Goal: Task Accomplishment & Management: Complete application form

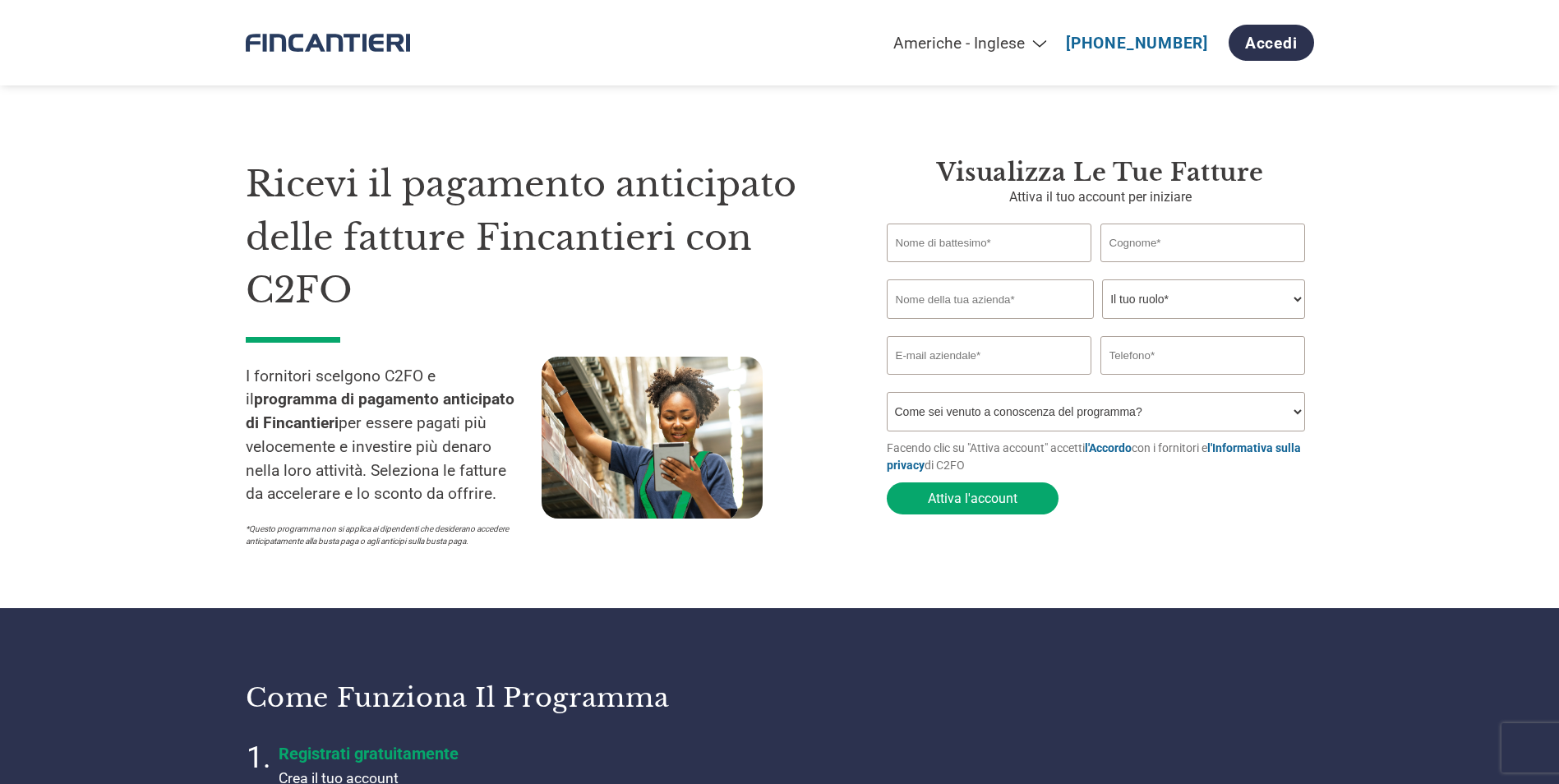
click at [1051, 43] on select "Americhe - Inglese Américas - Español [GEOGRAPHIC_DATA] - Português Amériques -…" at bounding box center [863, 43] width 389 height 19
select select "it-IT"
click at [780, 34] on select "Americhe - Inglese Américas - Español [GEOGRAPHIC_DATA] - Português Amériques -…" at bounding box center [863, 43] width 389 height 19
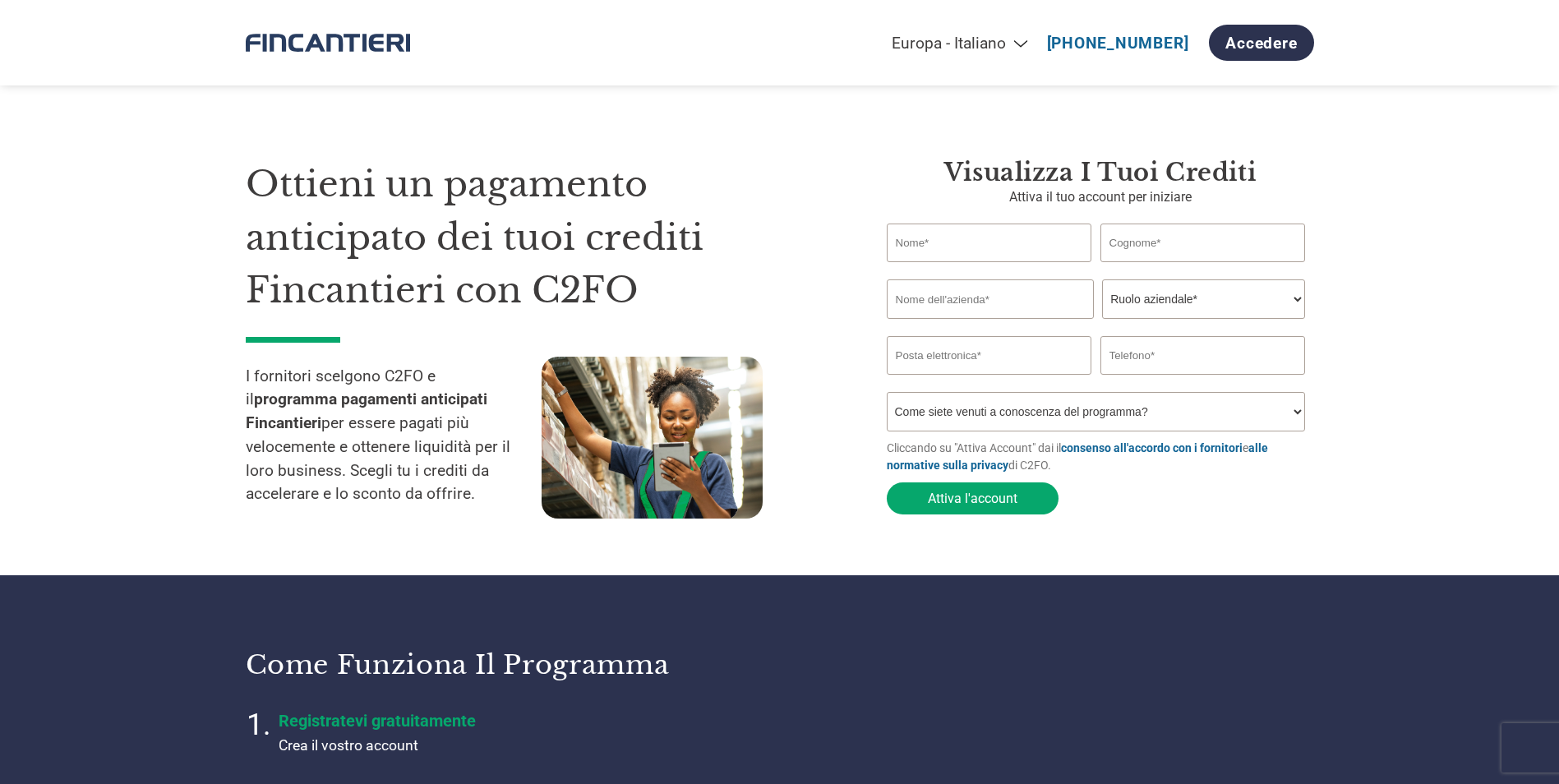
click at [996, 248] on input "text" at bounding box center [990, 243] width 205 height 39
type input "ROBERTA"
type input "MOBILIA"
type input "EMUGE - FRANKEN S.R.L."
type input "roberta.mobilia@emuge-franken.com"
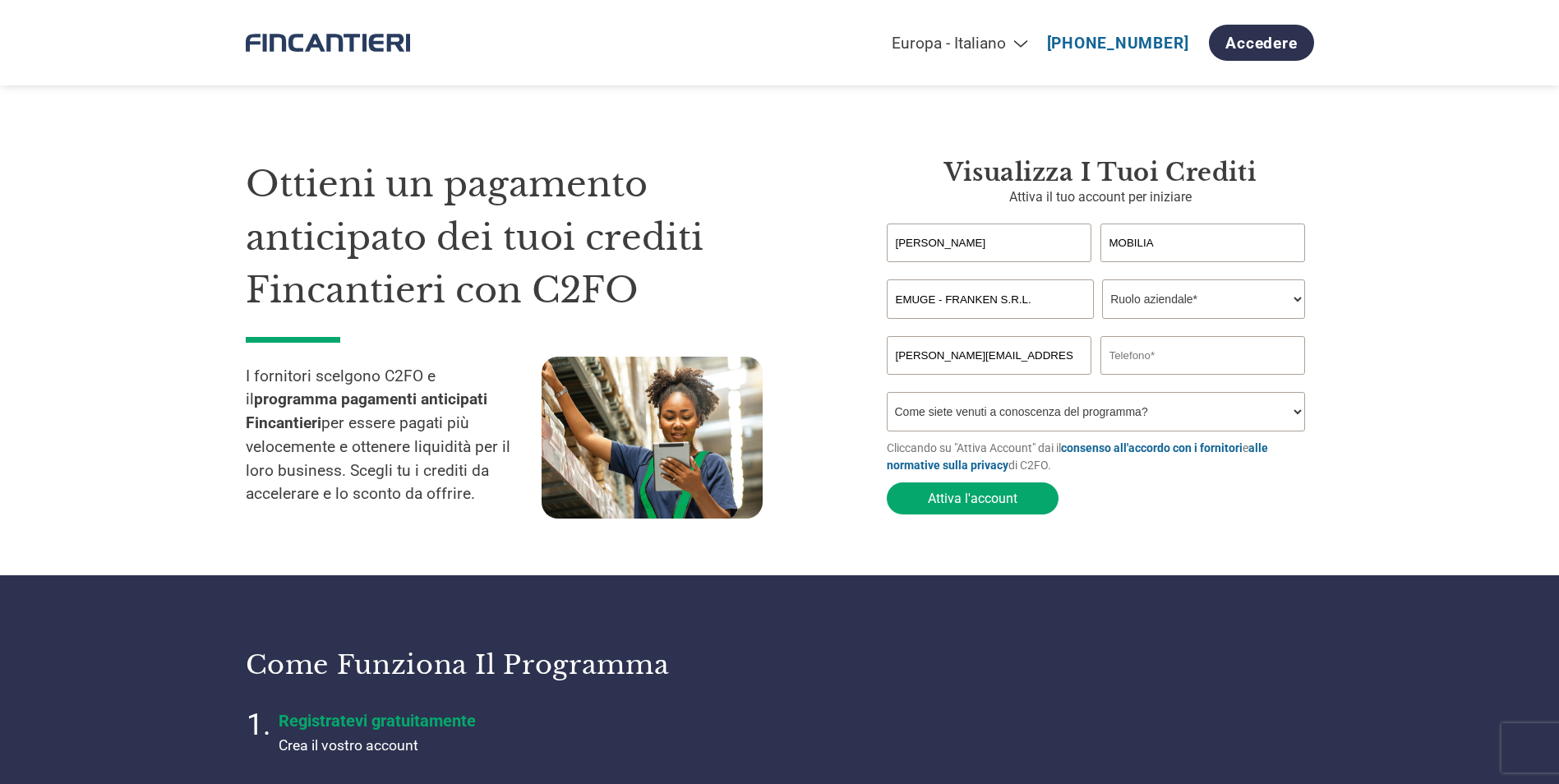
type input "020247754780"
click at [1186, 299] on select "Ruolo aziendale* CFO Controllore finanziario Gestore crediti Direttore finanzia…" at bounding box center [1203, 298] width 203 height 40
select select "ACCOUNTING"
click at [1102, 281] on select "Ruolo aziendale* CFO Controllore finanziario Gestore crediti Direttore finanzia…" at bounding box center [1203, 298] width 203 height 40
drag, startPoint x: 1123, startPoint y: 357, endPoint x: 1080, endPoint y: 365, distance: 43.7
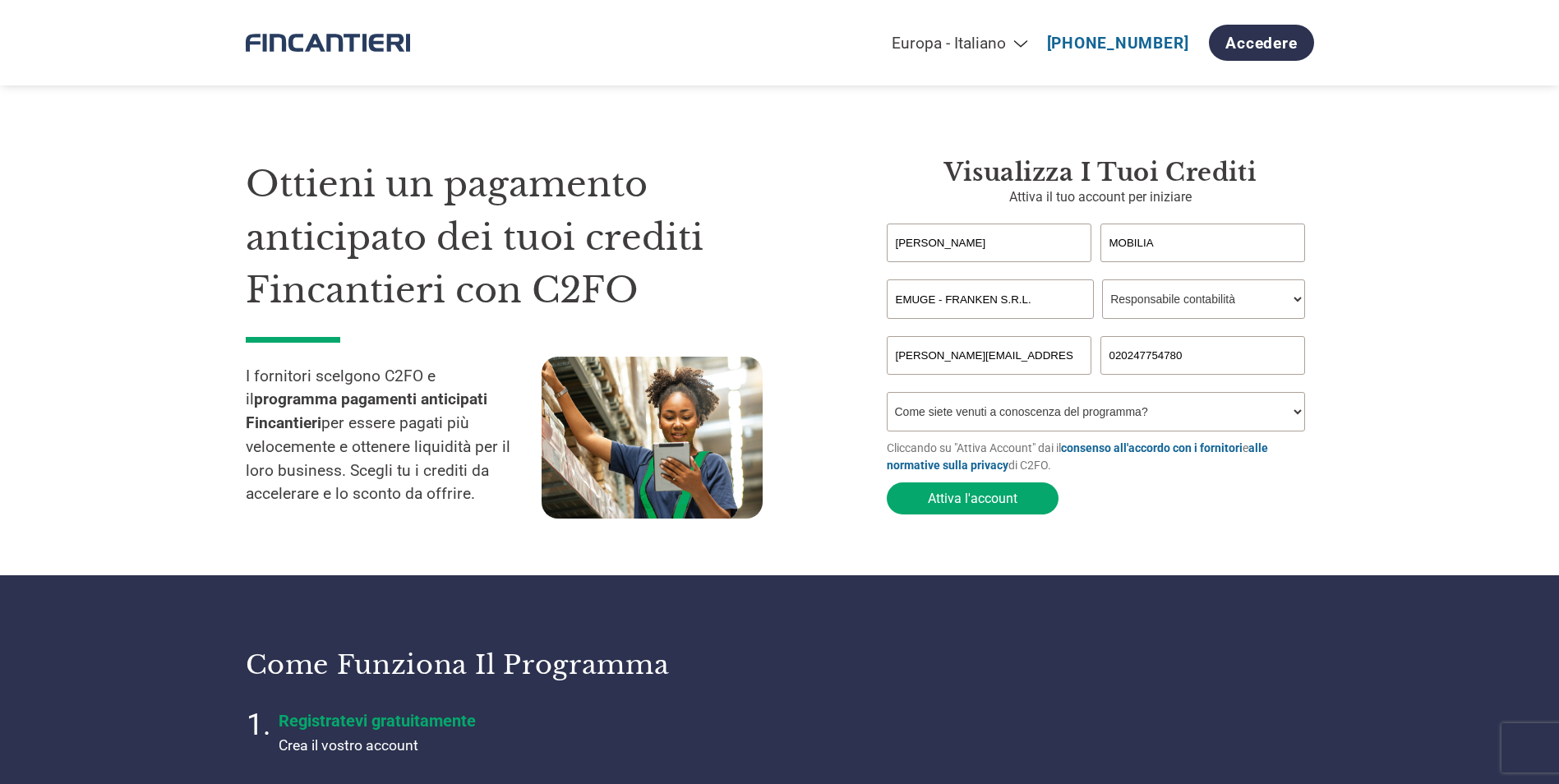
click at [1080, 365] on div "roberta.mobilia@emuge-franken.com 020247754780" at bounding box center [1101, 356] width 428 height 39
type input "0247754780"
click at [1104, 415] on select "Come siete venuti a conoscenza del programma? Abbiamo ricevuto una lettera Tram…" at bounding box center [1096, 412] width 419 height 40
select select "Email"
click at [887, 397] on select "Come siete venuti a conoscenza del programma? Abbiamo ricevuto una lettera Tram…" at bounding box center [1096, 412] width 419 height 40
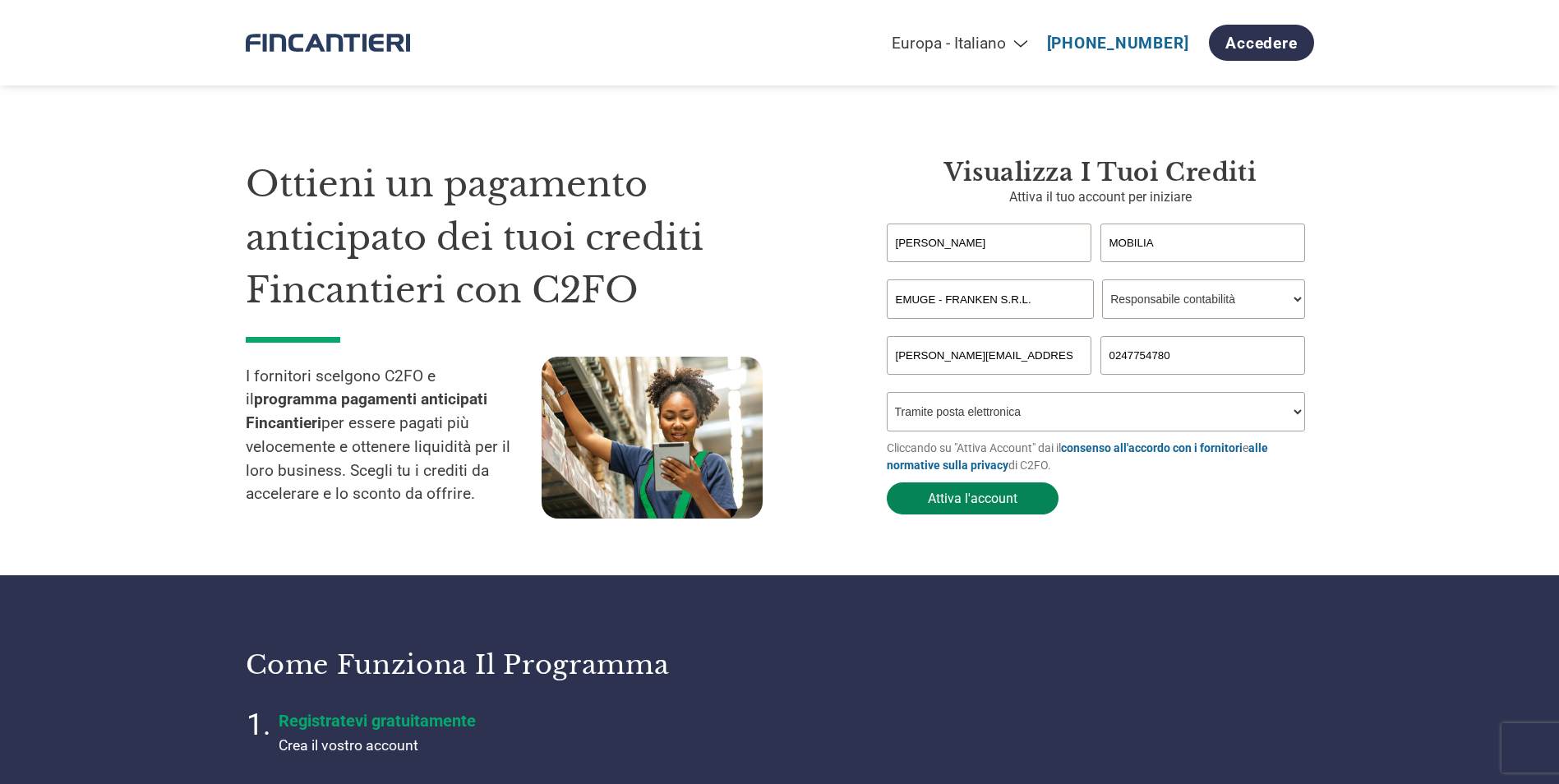
click at [994, 505] on button "Attiva l'account" at bounding box center [973, 498] width 171 height 32
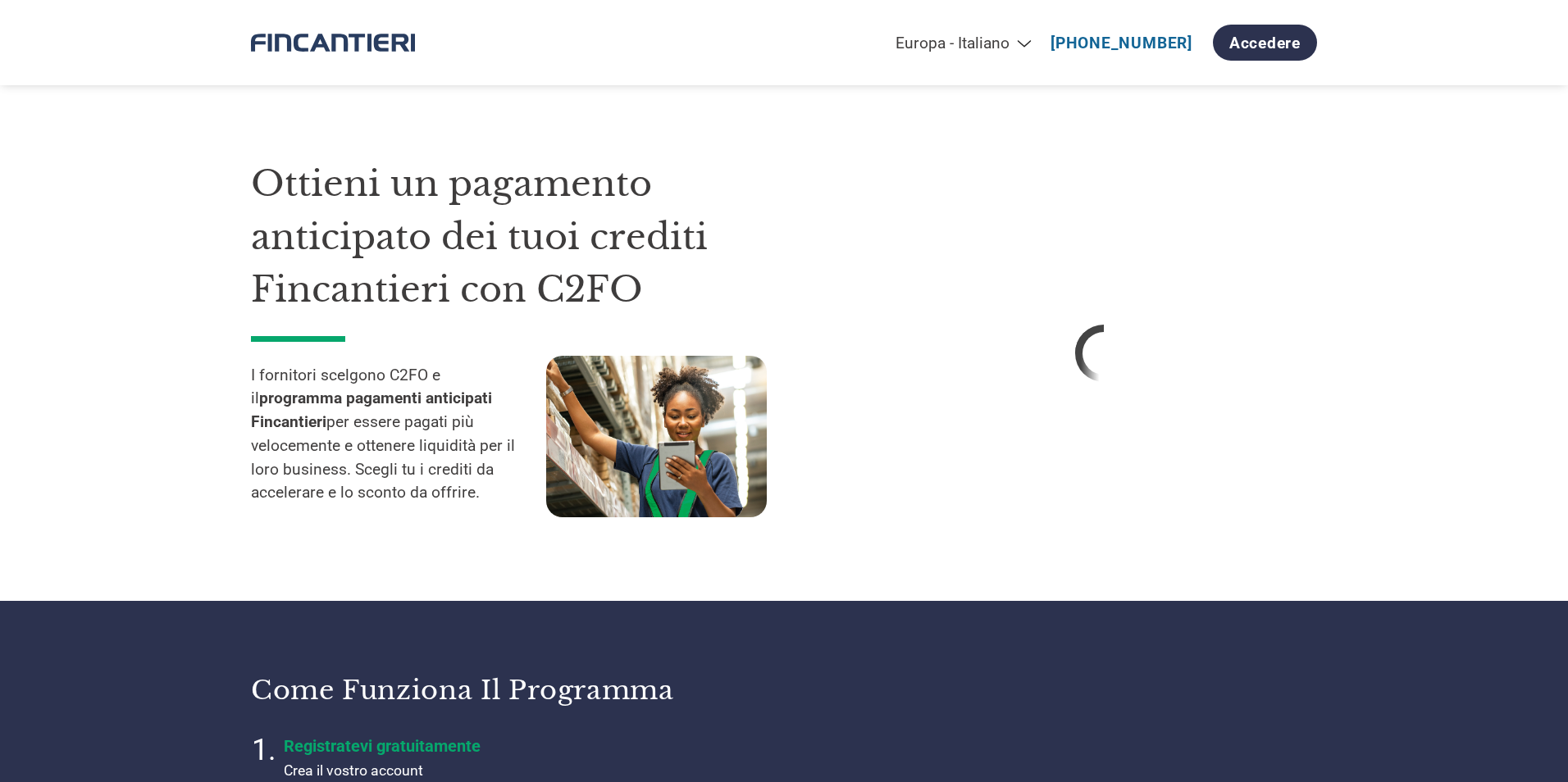
select select "it-IT"
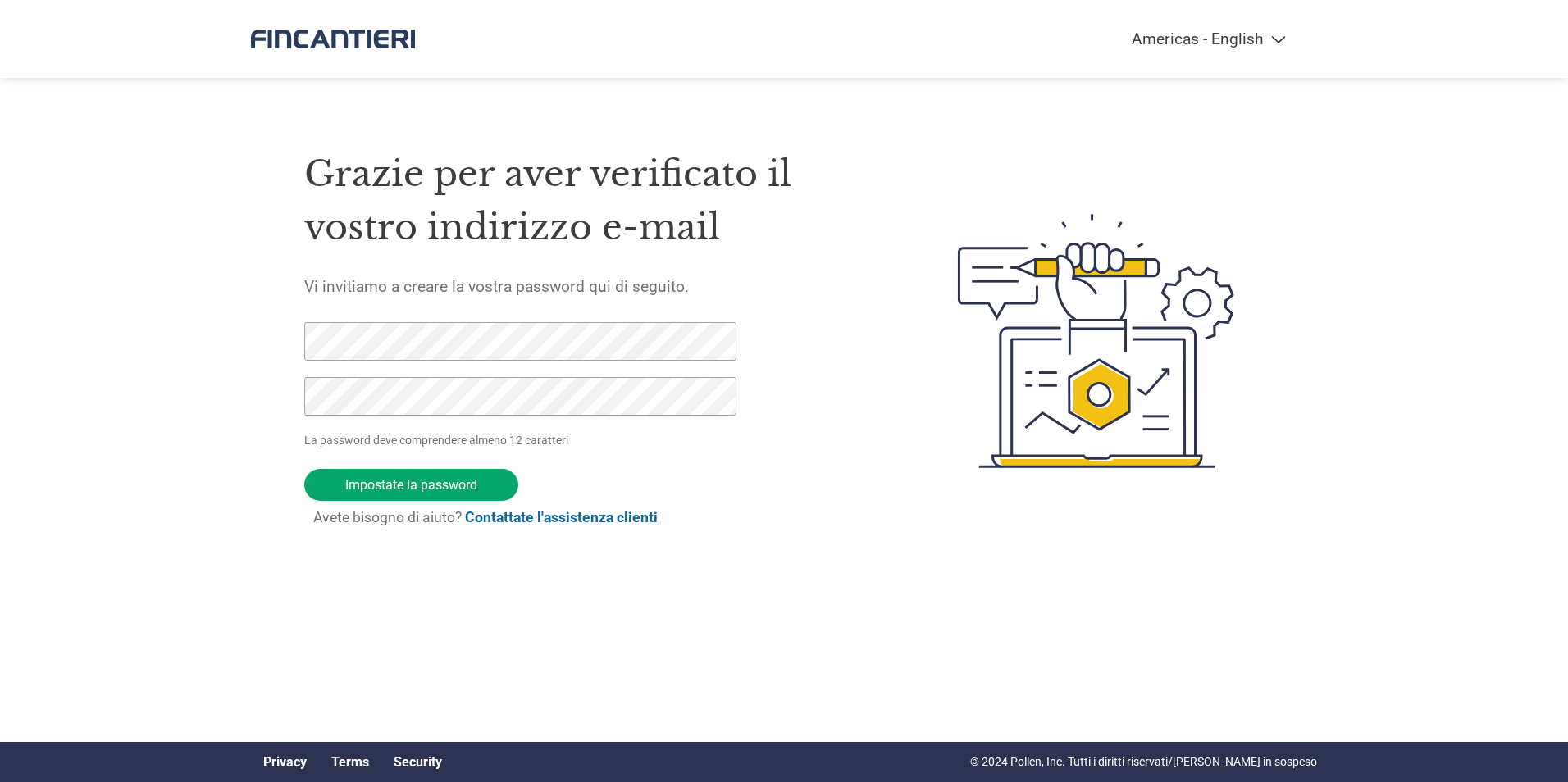
click at [1233, 46] on select "Americas - English Américas - Español [GEOGRAPHIC_DATA] - Português [GEOGRAPHIC…" at bounding box center [1106, 39] width 381 height 19
select select "it-IT"
click at [1026, 29] on select "Americas - English Américas - Español [GEOGRAPHIC_DATA] - Português [GEOGRAPHIC…" at bounding box center [1106, 39] width 381 height 19
click at [288, 342] on div "Grazie per aver verificato il vostro indirizzo e-mail Vi invitiamo a creare la …" at bounding box center [784, 341] width 1066 height 435
click at [434, 488] on input "Impostate la password" at bounding box center [411, 484] width 214 height 32
